Goal: Task Accomplishment & Management: Manage account settings

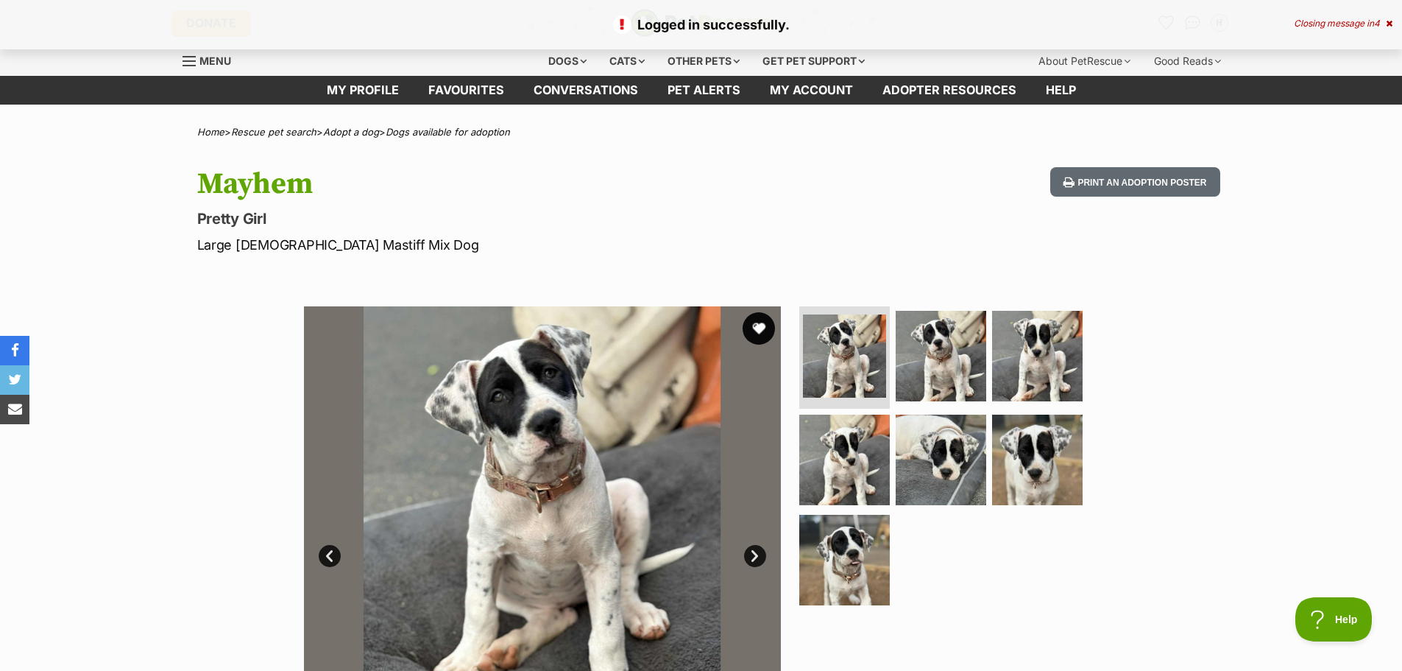
click at [757, 322] on button "favourite" at bounding box center [759, 328] width 32 height 32
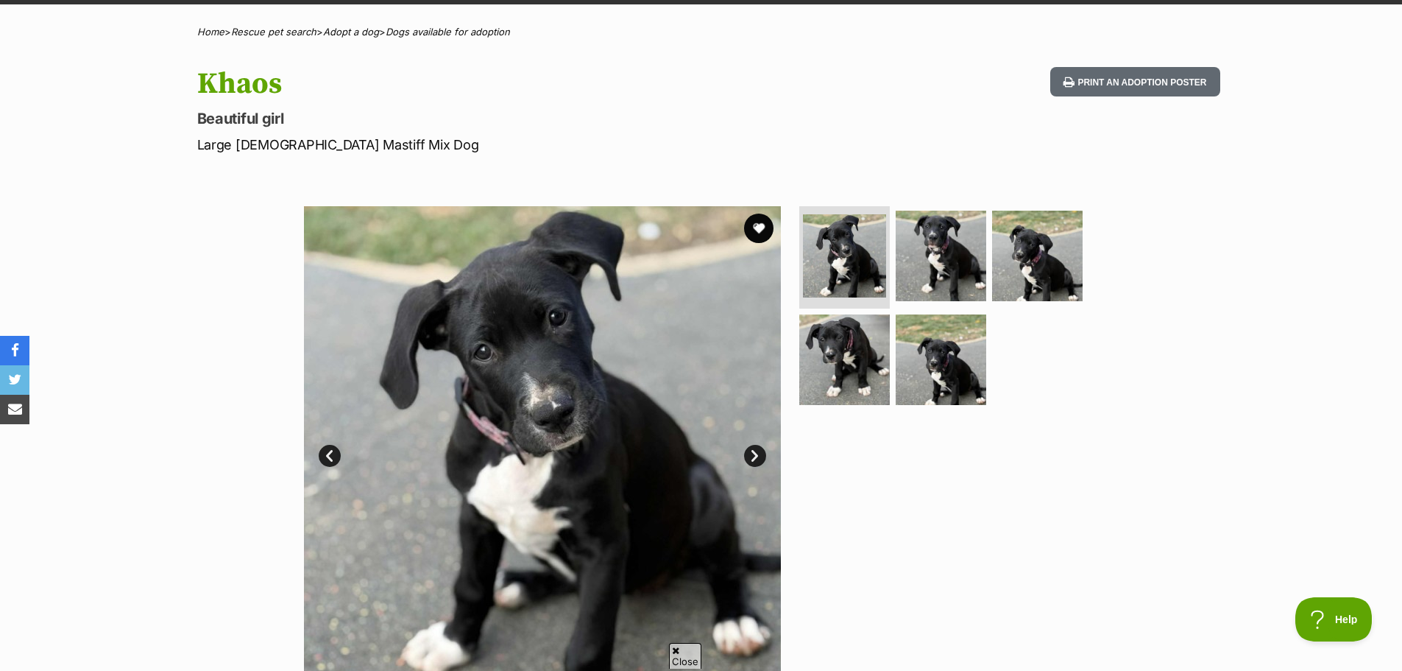
scroll to position [74, 0]
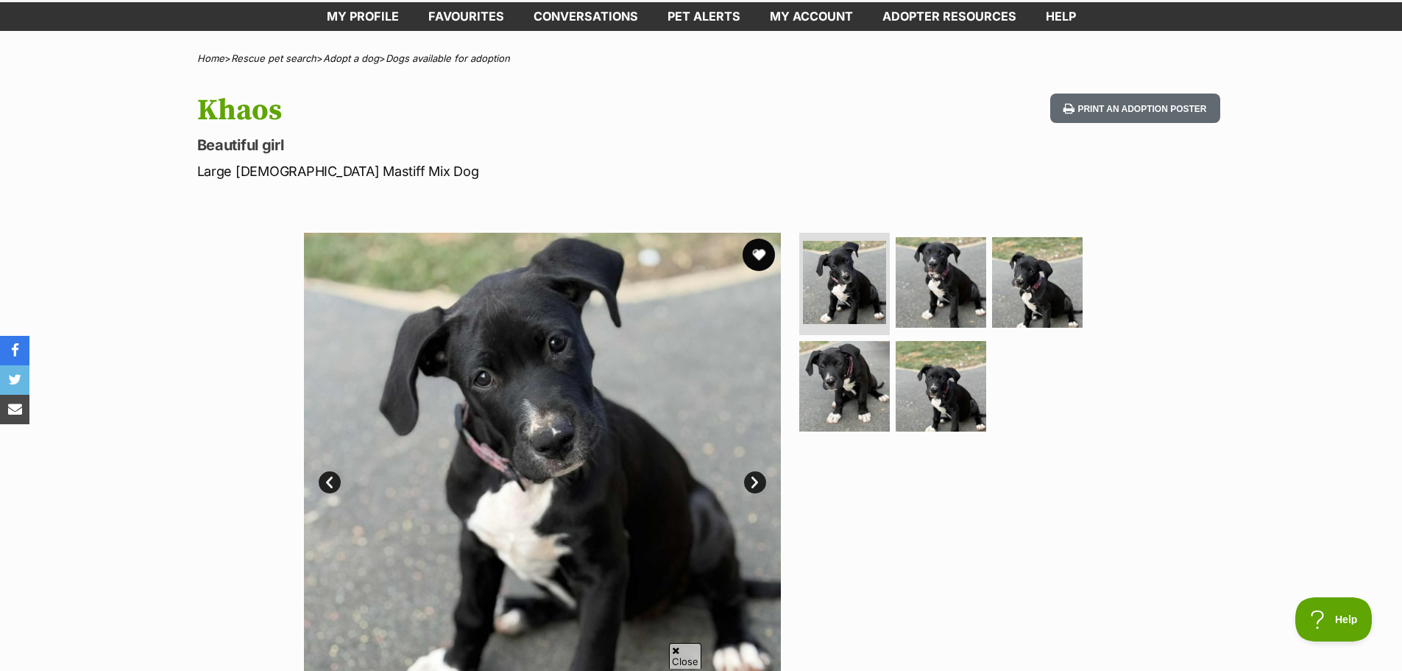
click at [769, 253] on button "favourite" at bounding box center [759, 255] width 32 height 32
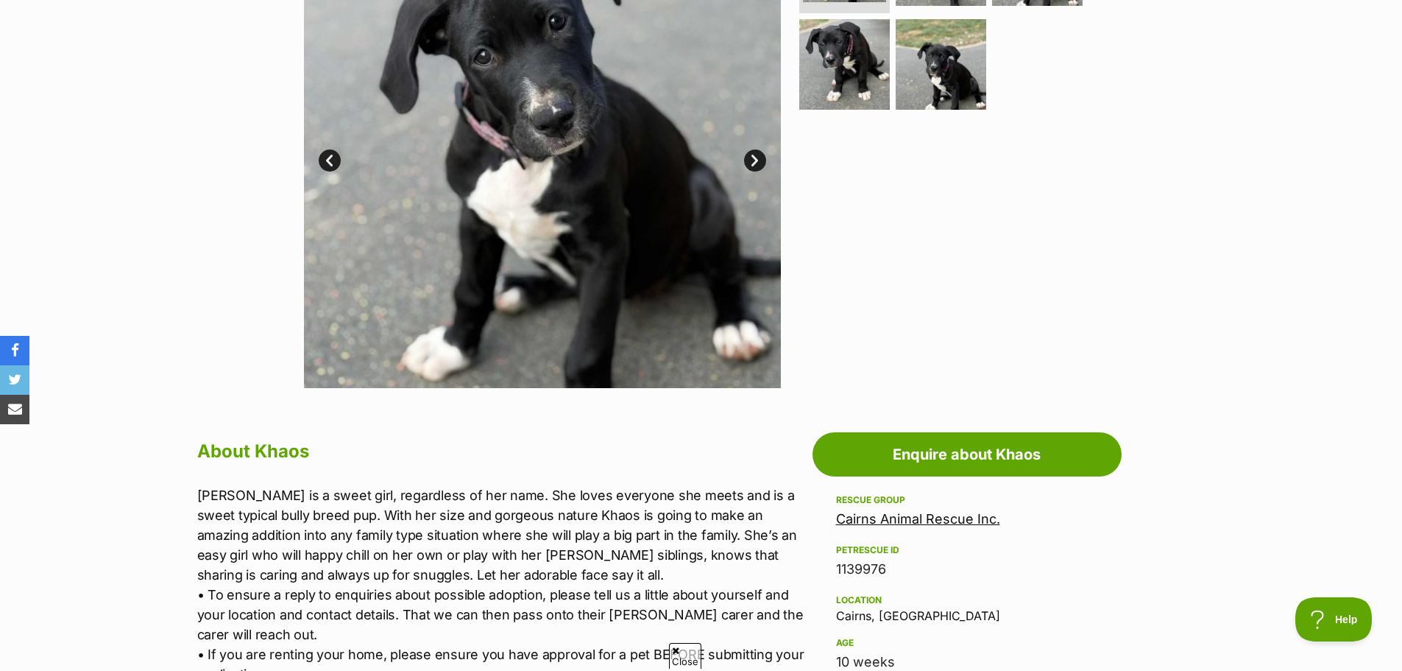
scroll to position [515, 0]
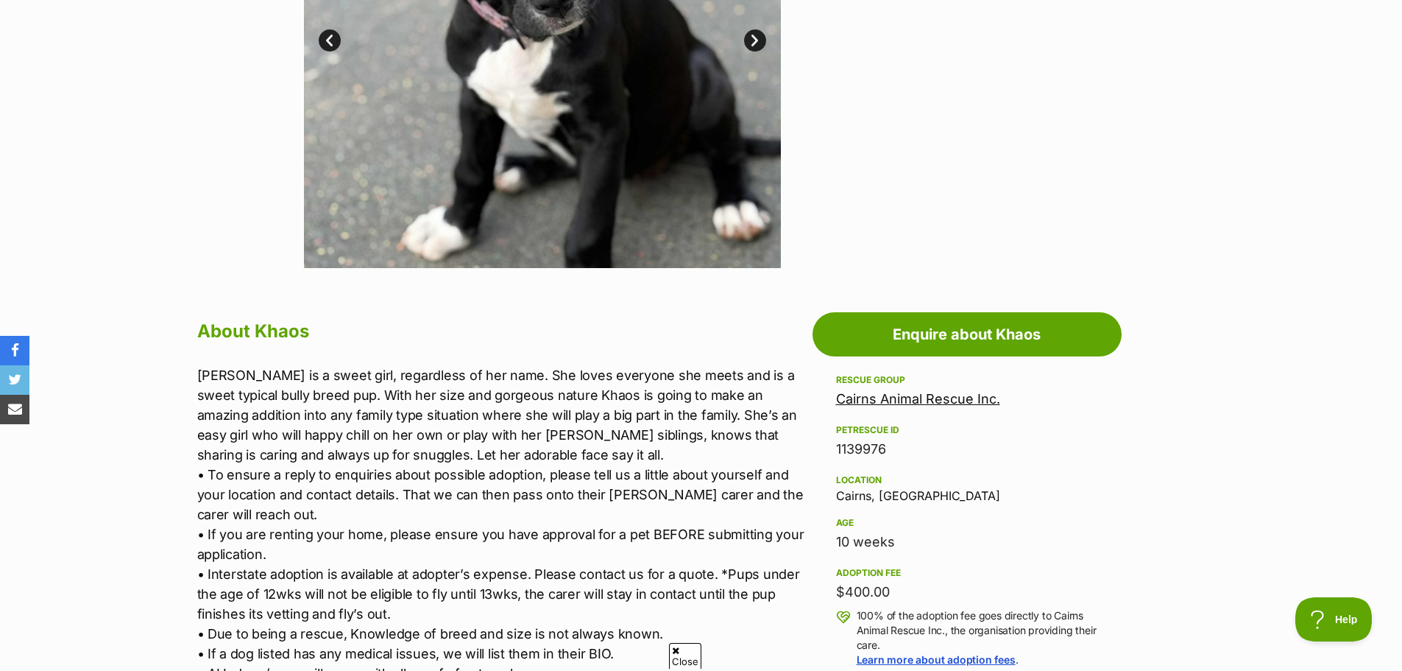
click at [950, 398] on link "Cairns Animal Rescue Inc." at bounding box center [918, 398] width 164 height 15
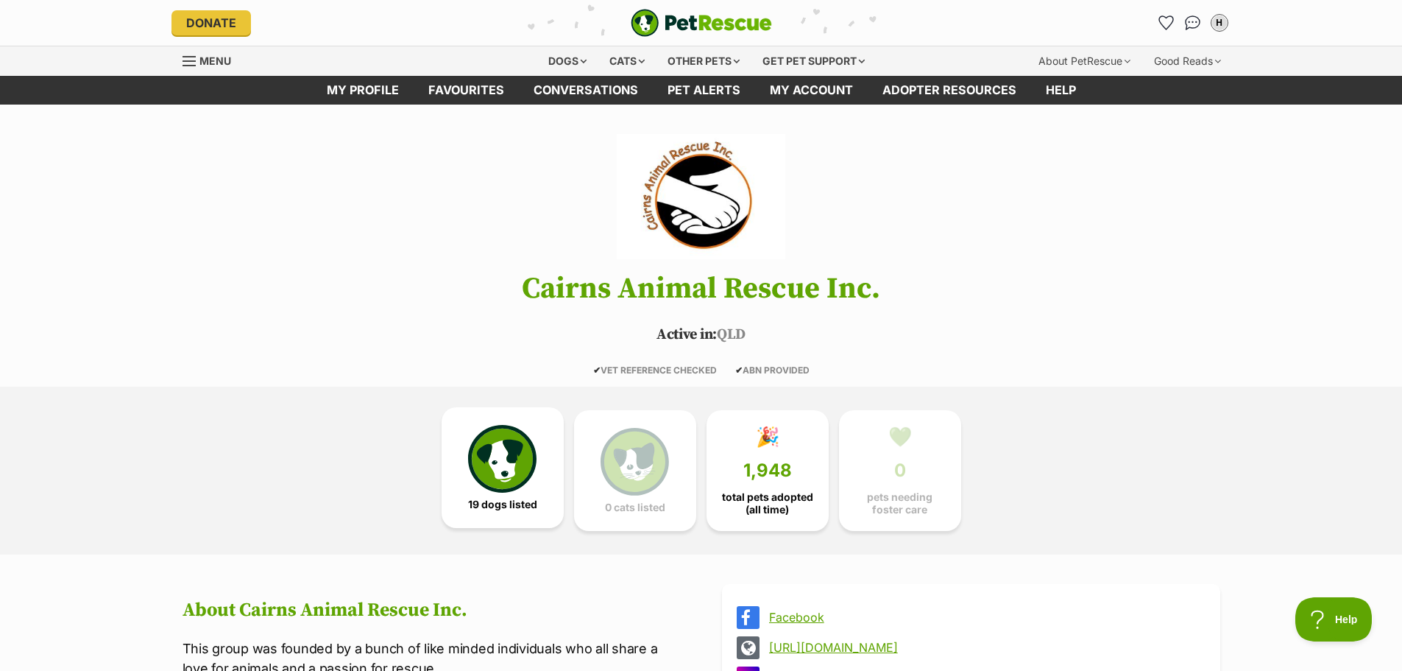
click at [484, 474] on img at bounding box center [502, 459] width 68 height 68
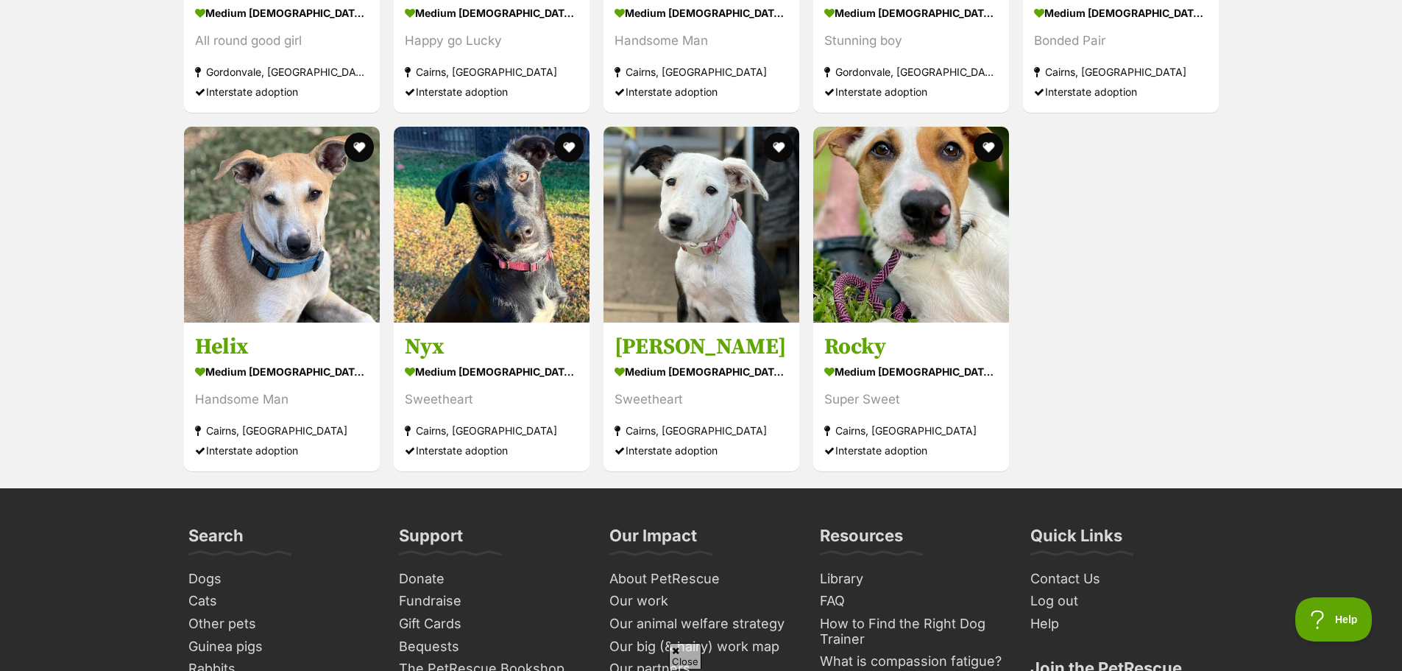
scroll to position [2621, 0]
